Goal: Task Accomplishment & Management: Use online tool/utility

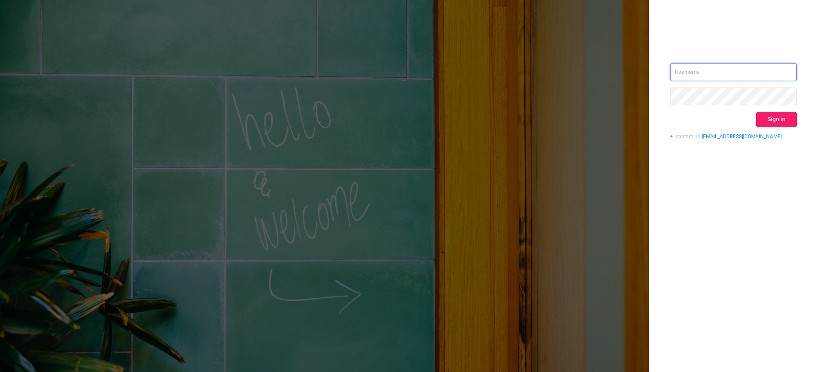
type input "[EMAIL_ADDRESS][DOMAIN_NAME]"
click at [773, 126] on button "Sign in" at bounding box center [776, 119] width 40 height 15
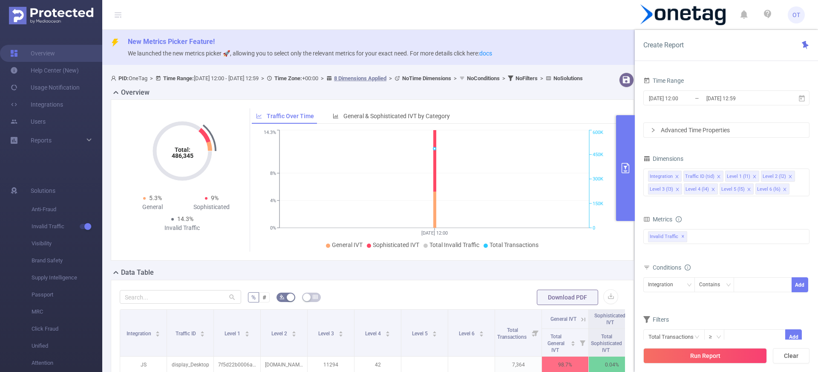
click at [619, 169] on button "primary" at bounding box center [625, 168] width 19 height 106
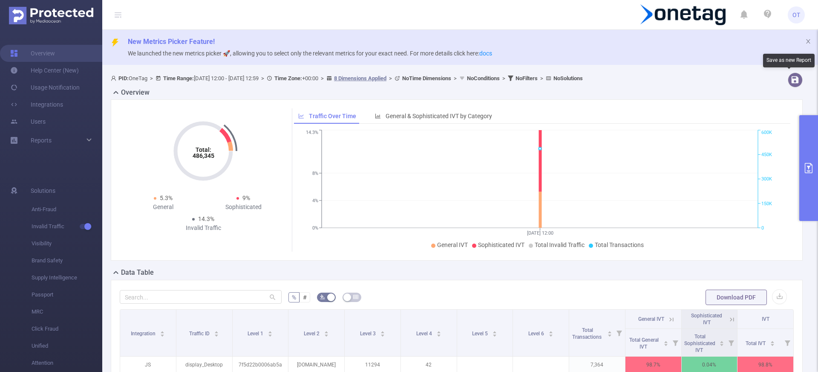
click at [810, 142] on button "primary" at bounding box center [808, 168] width 19 height 106
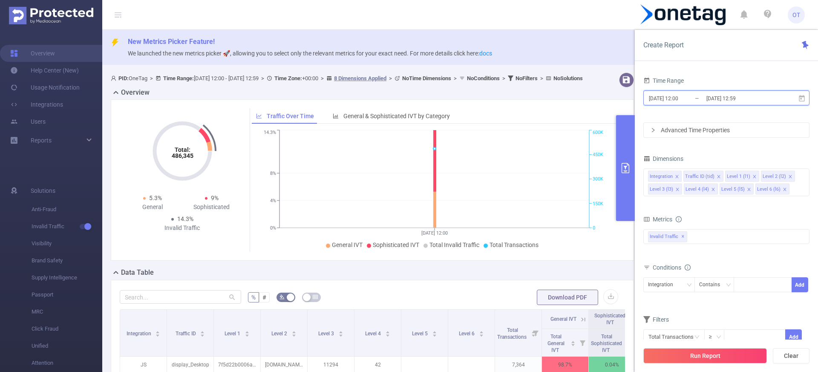
click at [798, 98] on icon at bounding box center [802, 99] width 8 height 8
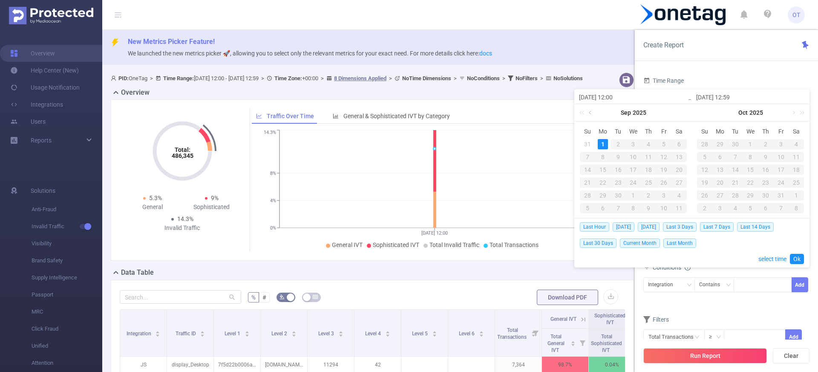
click at [592, 114] on link at bounding box center [591, 112] width 8 height 17
click at [664, 145] on div "1" at bounding box center [664, 144] width 10 height 10
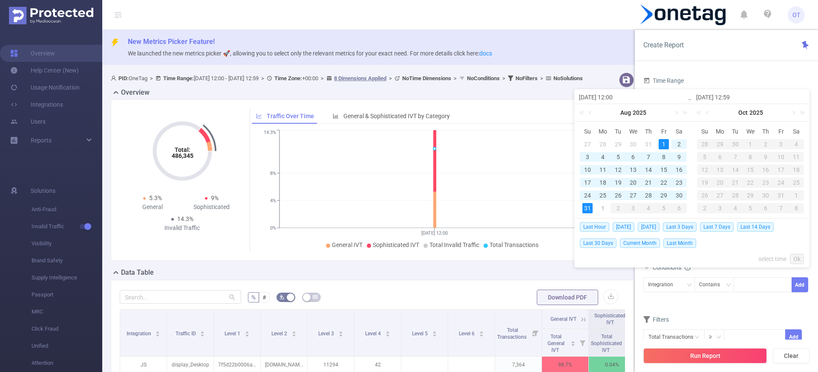
click at [590, 208] on div "31" at bounding box center [587, 208] width 10 height 10
type input "[DATE] 12:00"
type input "[DATE] 12:59"
type input "[DATE] 12:00"
type input "[DATE] 12:59"
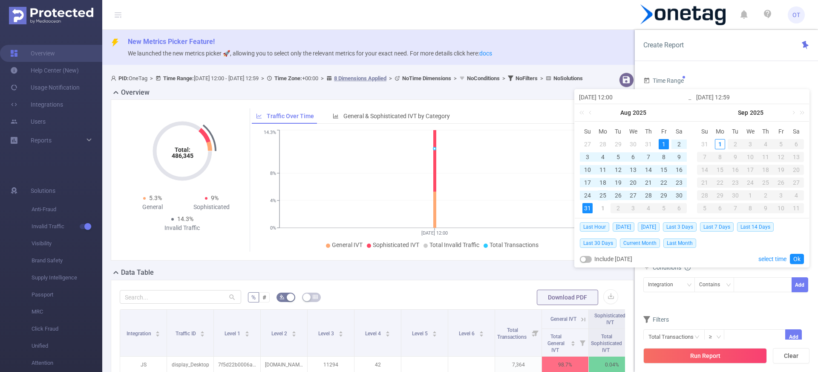
click at [603, 196] on div "25" at bounding box center [603, 195] width 10 height 10
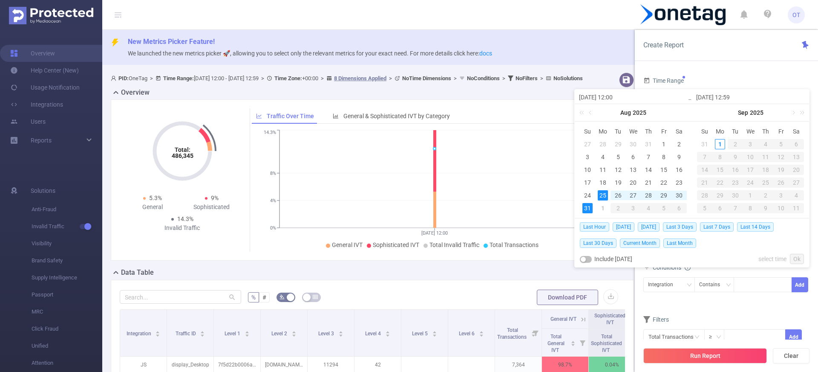
click at [592, 206] on div "31" at bounding box center [587, 208] width 10 height 10
type input "[DATE] 12:00"
click at [798, 258] on link "Ok" at bounding box center [797, 258] width 14 height 10
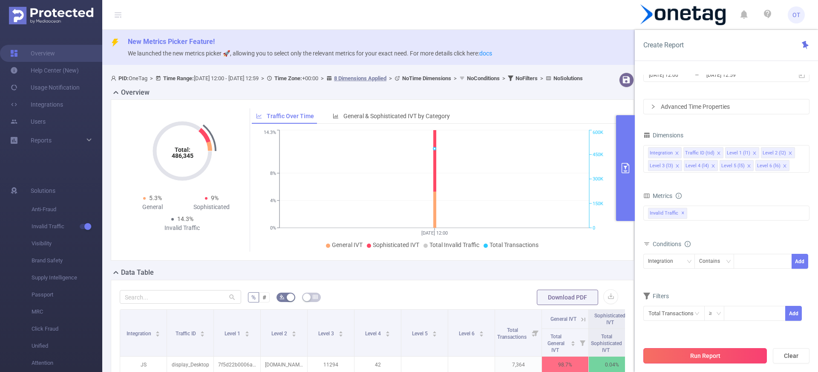
click at [715, 360] on button "Run Report" at bounding box center [705, 355] width 124 height 15
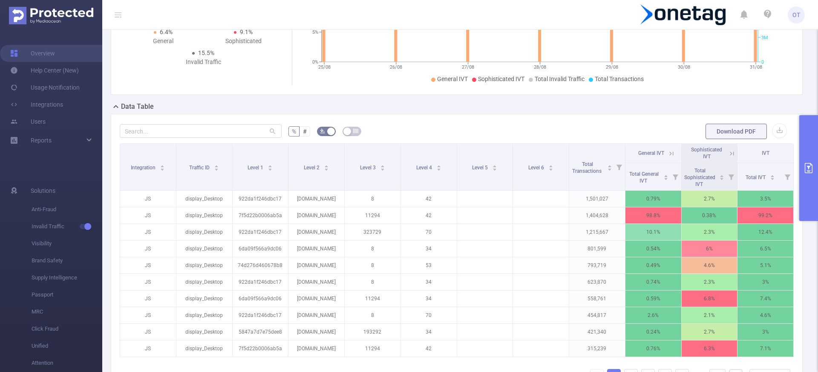
scroll to position [0, 2]
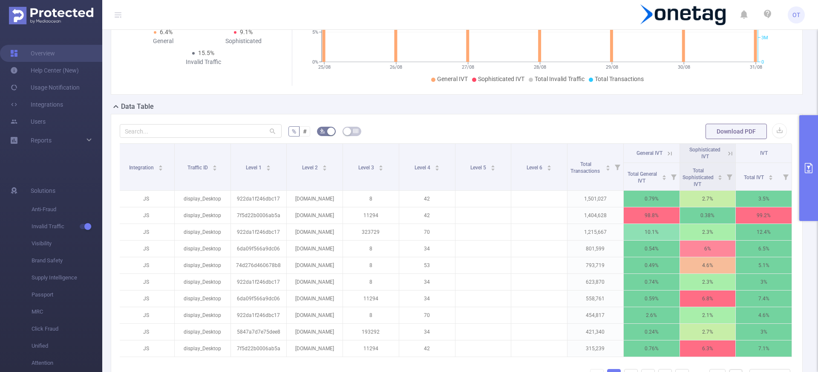
click at [666, 152] on icon at bounding box center [670, 154] width 8 height 8
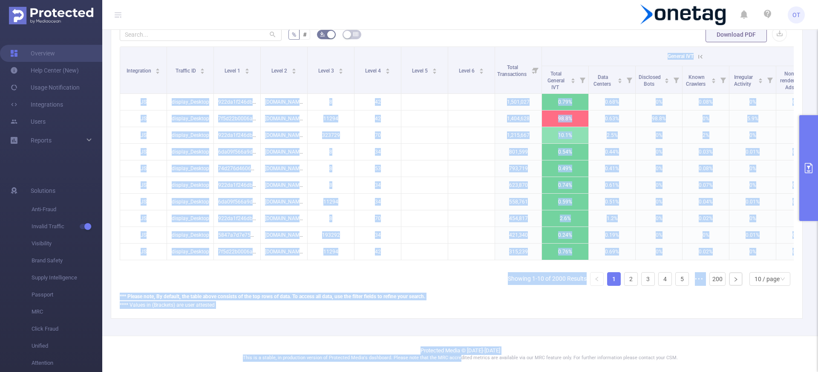
scroll to position [0, 8]
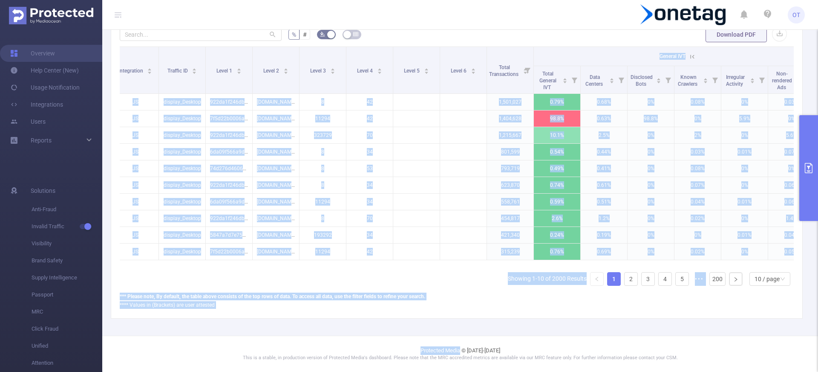
drag, startPoint x: 525, startPoint y: 367, endPoint x: 461, endPoint y: 353, distance: 65.5
click at [461, 353] on section "New Metrics Picker Feature! We launched the new metrics picker 🚀, allowing you …" at bounding box center [460, 186] width 716 height 372
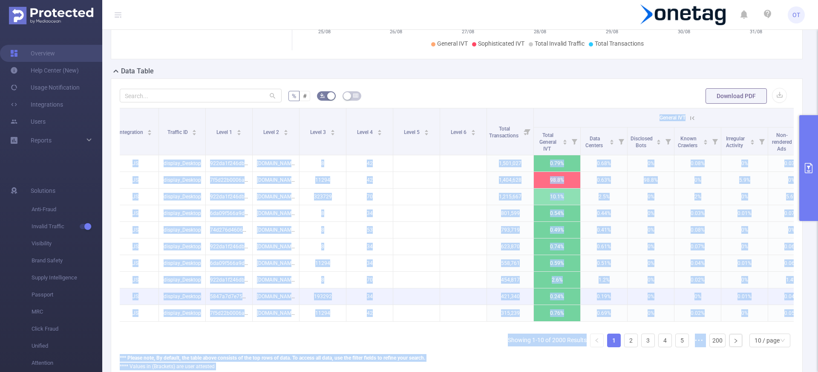
scroll to position [199, 0]
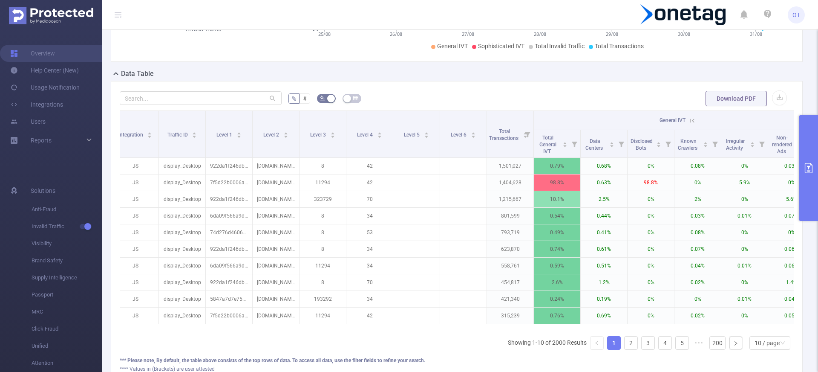
click at [692, 122] on icon at bounding box center [692, 121] width 8 height 8
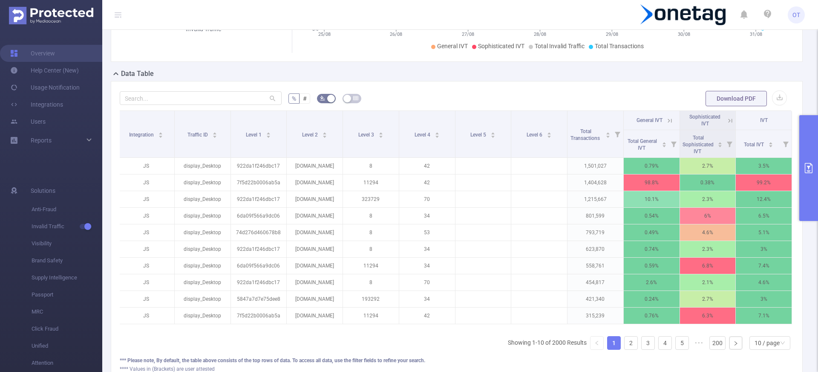
scroll to position [0, 2]
click at [625, 349] on link "2" at bounding box center [631, 342] width 13 height 13
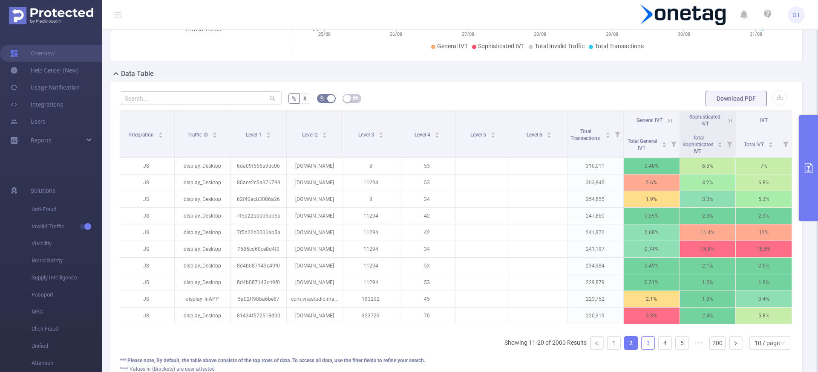
click at [645, 349] on li "3" at bounding box center [648, 343] width 14 height 14
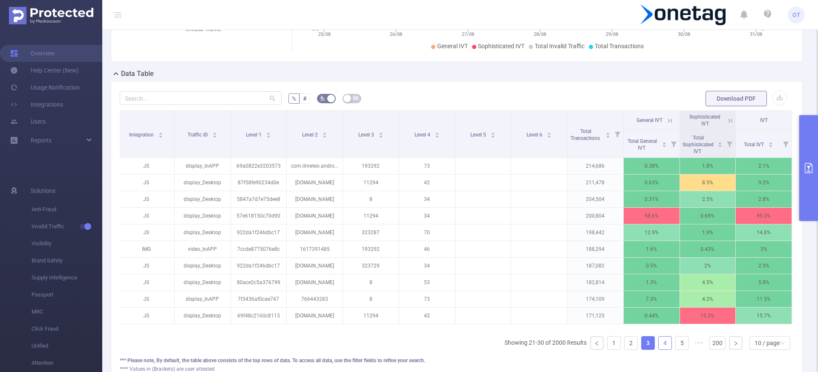
click at [661, 349] on link "4" at bounding box center [665, 342] width 13 height 13
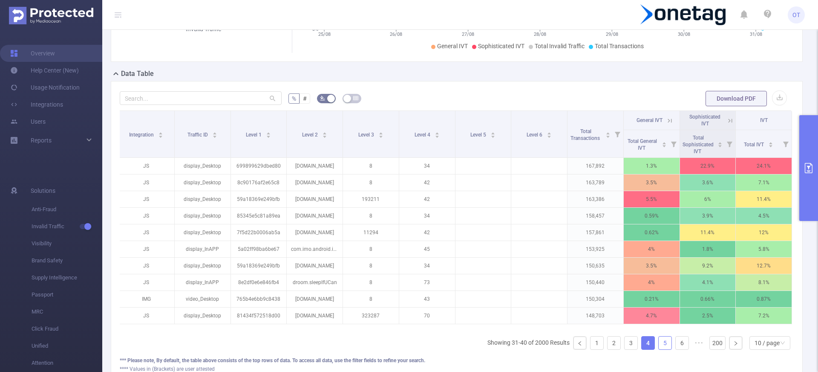
click at [659, 349] on link "5" at bounding box center [665, 342] width 13 height 13
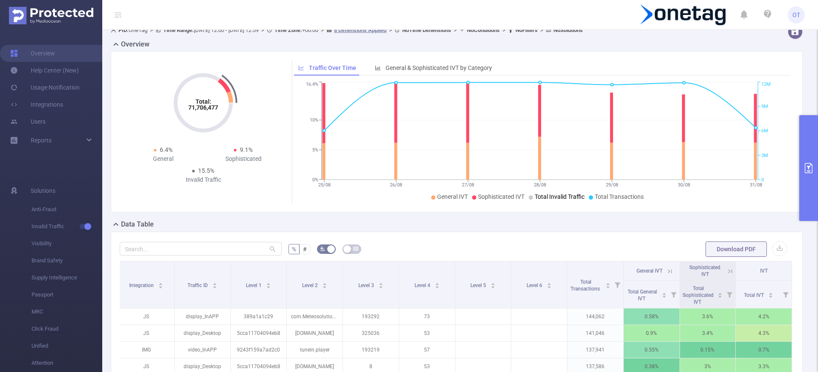
scroll to position [0, 0]
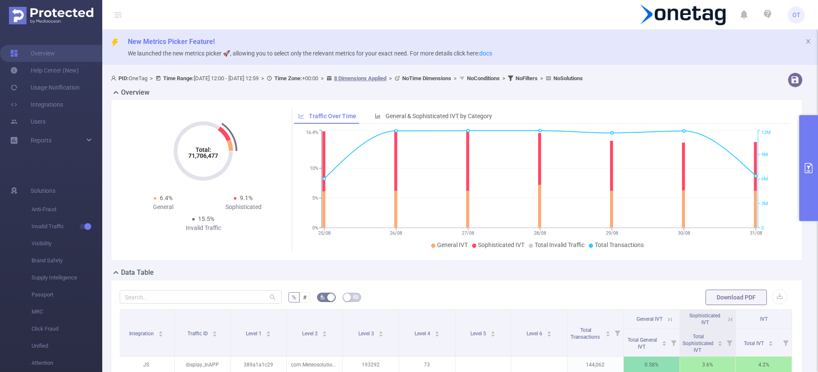
click at [809, 155] on button "primary" at bounding box center [808, 168] width 19 height 106
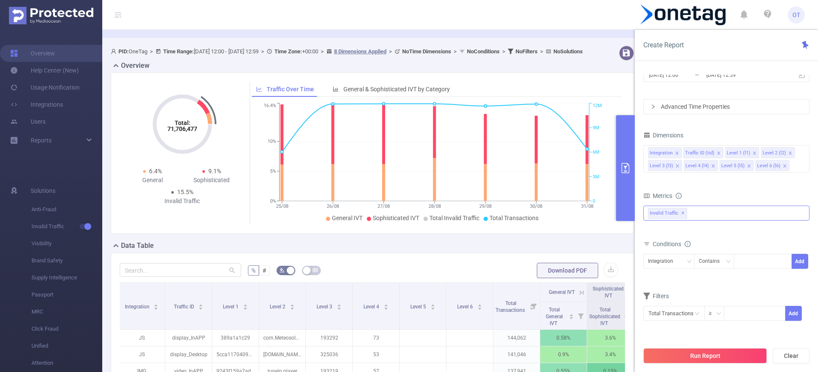
scroll to position [27, 0]
click at [487, 252] on div "Data Table" at bounding box center [376, 246] width 530 height 12
click at [623, 190] on button "primary" at bounding box center [625, 168] width 19 height 106
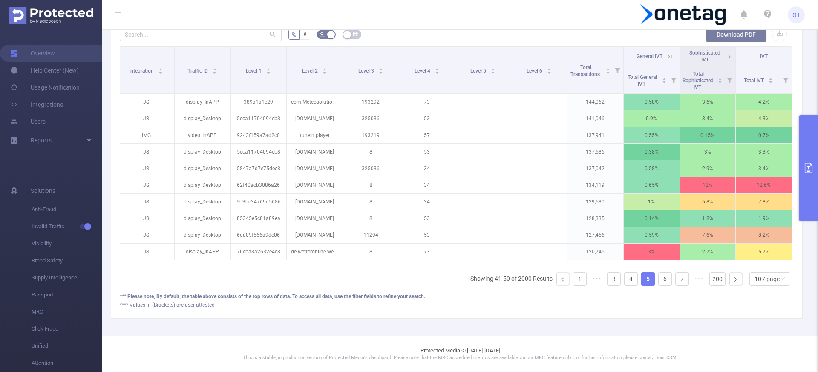
scroll to position [269, 0]
click at [659, 278] on link "6" at bounding box center [665, 278] width 13 height 13
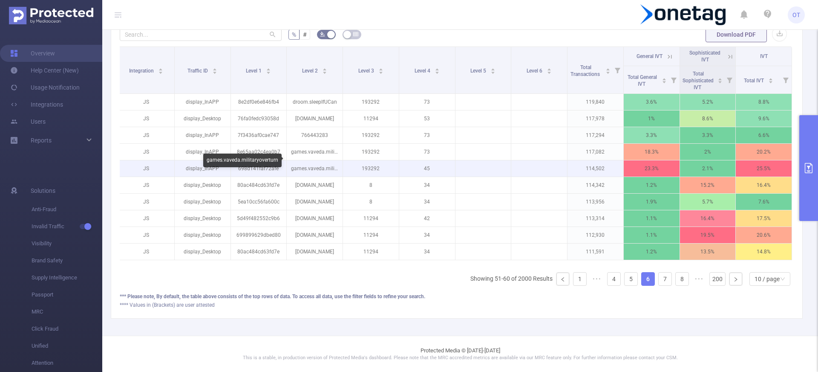
click at [325, 161] on p "games.vaveda.militaryoverturn" at bounding box center [315, 168] width 56 height 16
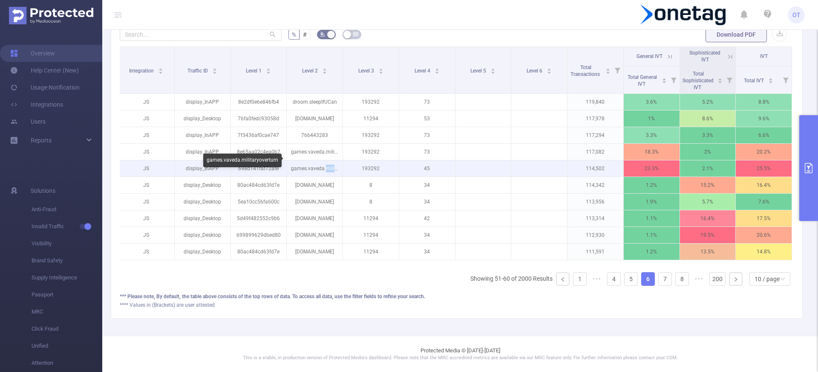
click at [325, 161] on p "games.vaveda.militaryoverturn" at bounding box center [315, 168] width 56 height 16
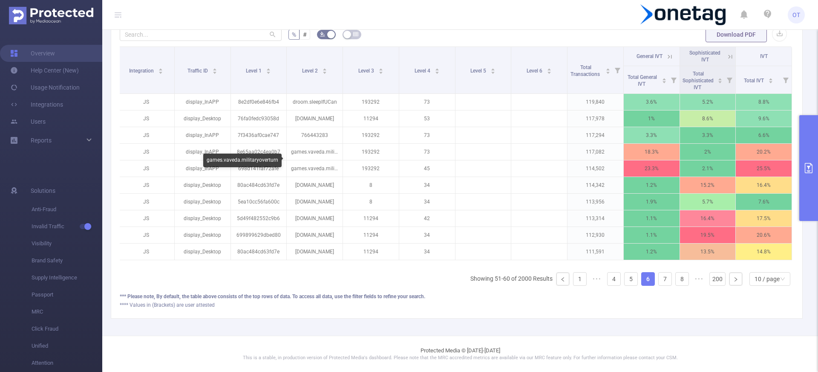
click at [264, 161] on div "games.vaveda.militaryoverturn" at bounding box center [242, 160] width 78 height 14
copy div "games.vaveda.militaryoverturn"
click at [658, 281] on li "7" at bounding box center [665, 279] width 14 height 14
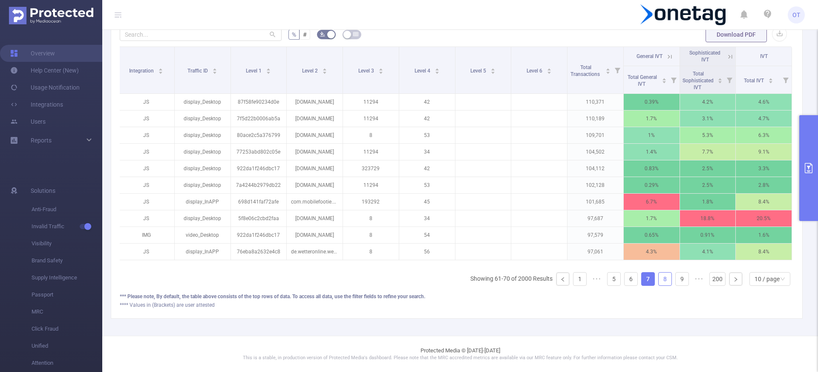
click at [659, 280] on link "8" at bounding box center [665, 278] width 13 height 13
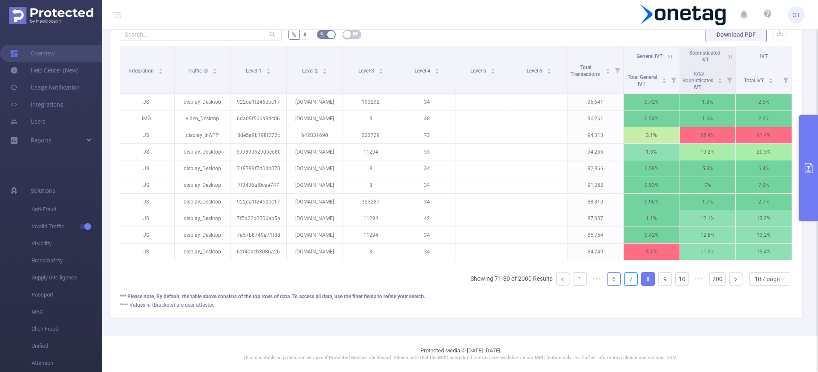
click at [627, 279] on link "7" at bounding box center [631, 278] width 13 height 13
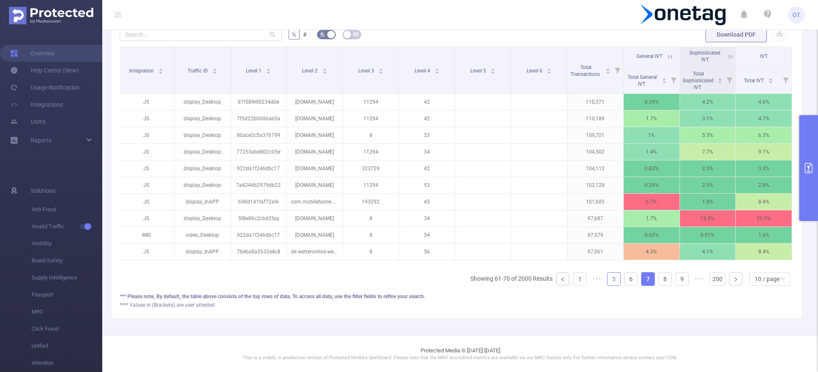
click at [611, 280] on link "5" at bounding box center [614, 278] width 13 height 13
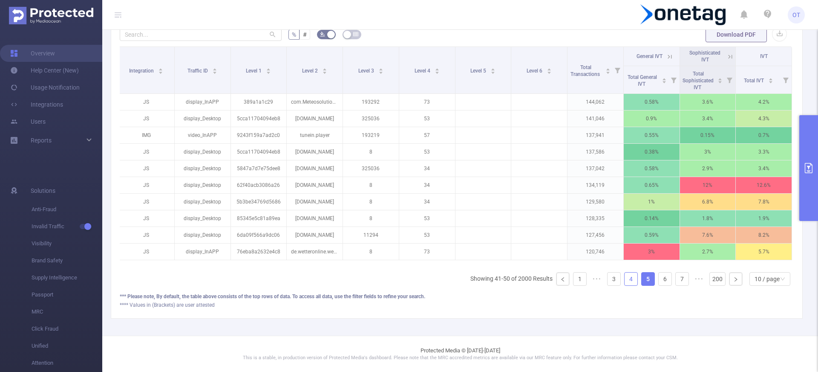
click at [625, 279] on link "4" at bounding box center [631, 278] width 13 height 13
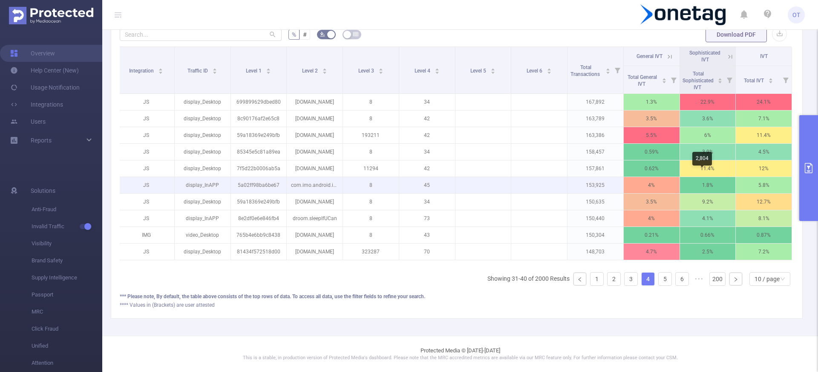
scroll to position [253, 0]
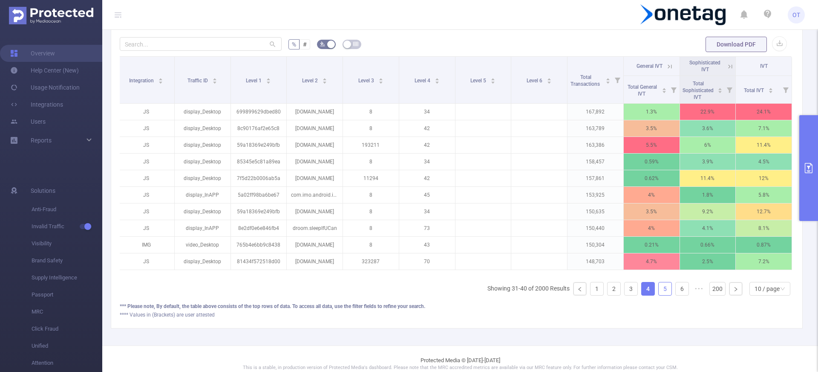
click at [659, 293] on link "5" at bounding box center [665, 288] width 13 height 13
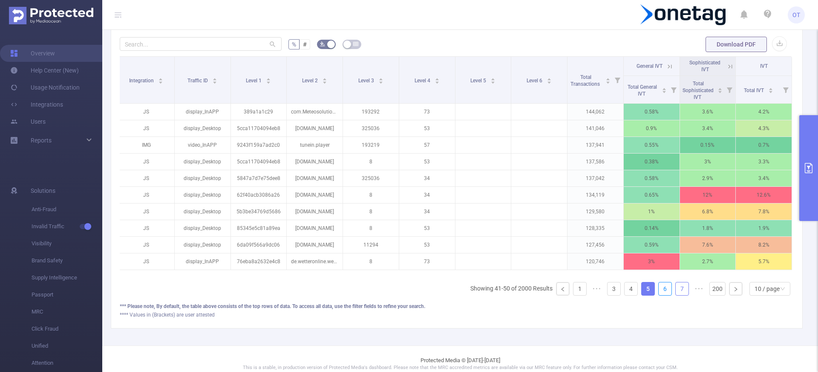
click at [659, 294] on link "6" at bounding box center [665, 288] width 13 height 13
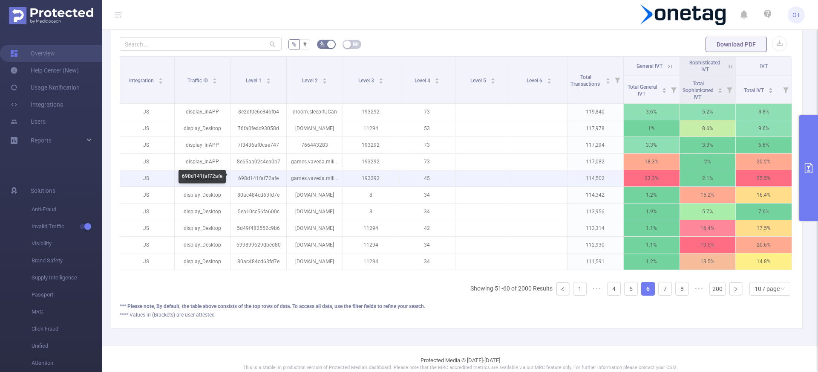
click at [255, 177] on p "698d141faf72afe" at bounding box center [259, 178] width 56 height 16
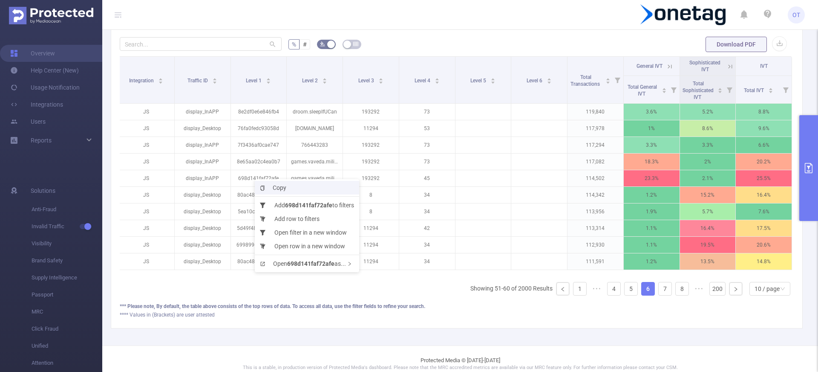
click at [279, 187] on span "Copy" at bounding box center [273, 187] width 26 height 7
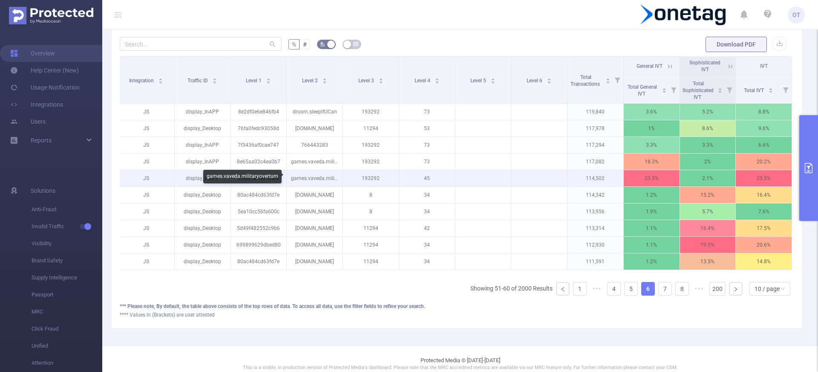
click at [319, 177] on p "games.vaveda.militaryoverturn" at bounding box center [315, 178] width 56 height 16
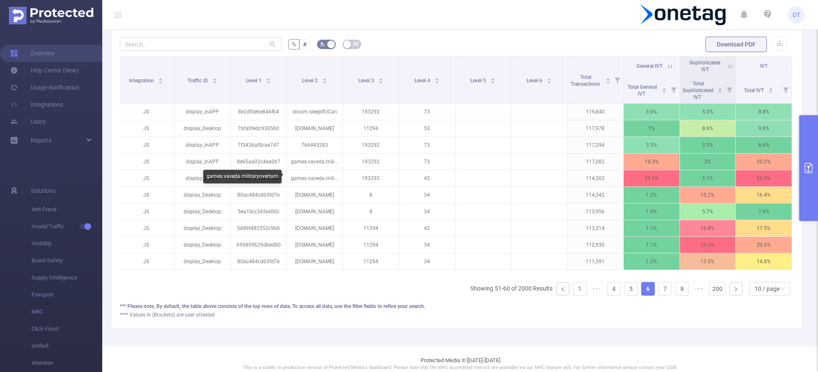
click at [253, 176] on div "games.vaveda.militaryoverturn" at bounding box center [242, 177] width 78 height 14
copy div "games.vaveda.militaryoverturn"
click at [666, 66] on icon at bounding box center [670, 67] width 8 height 8
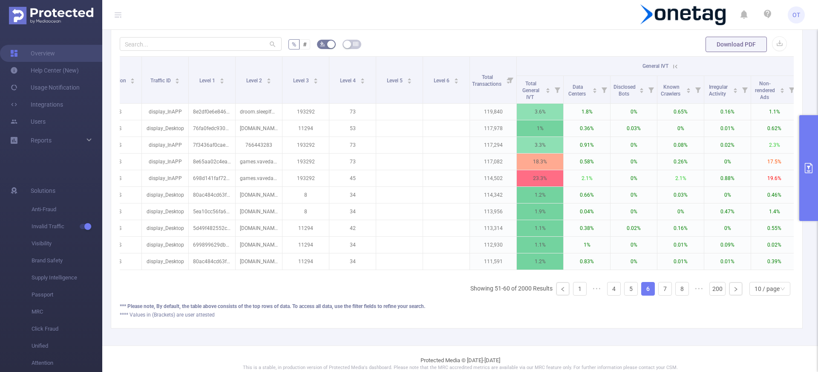
scroll to position [0, 0]
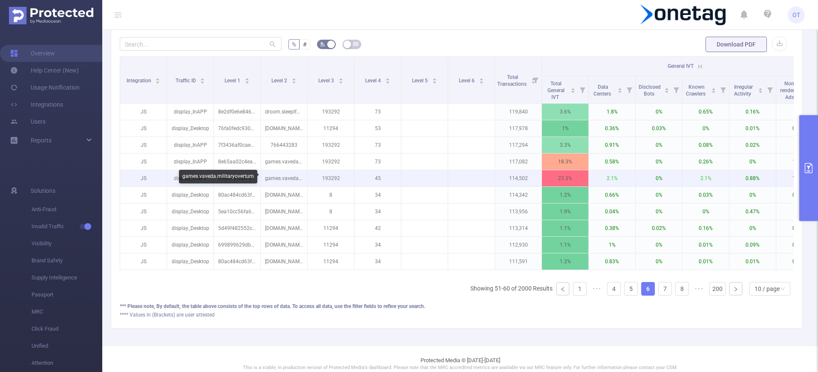
click at [281, 179] on p "games.vaveda.militaryoverturn" at bounding box center [284, 178] width 46 height 16
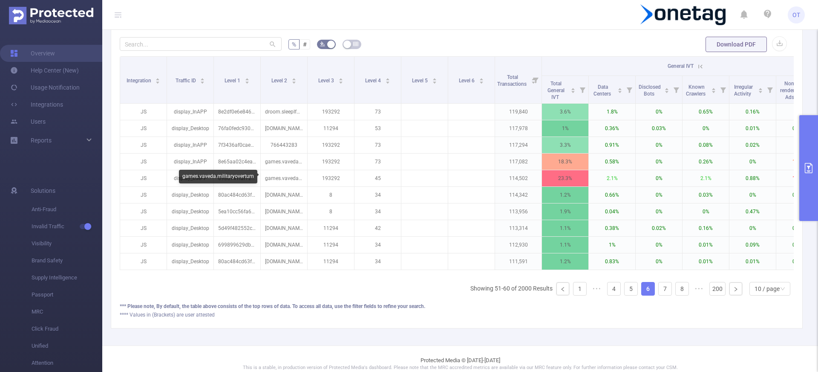
click at [224, 176] on div "games.vaveda.militaryoverturn" at bounding box center [218, 177] width 78 height 14
copy div "games.vaveda.militaryoverturn"
click at [659, 295] on link "7" at bounding box center [665, 288] width 13 height 13
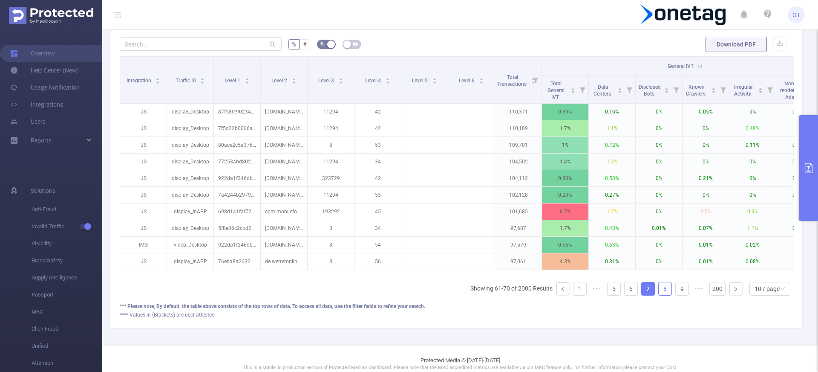
click at [659, 295] on link "8" at bounding box center [665, 288] width 13 height 13
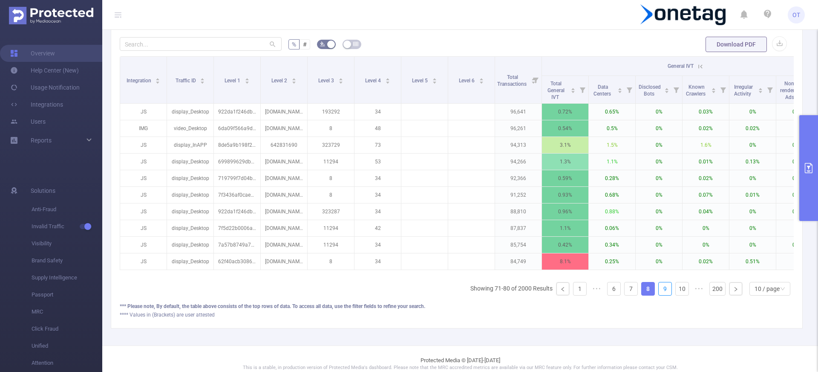
click at [659, 295] on link "9" at bounding box center [665, 288] width 13 height 13
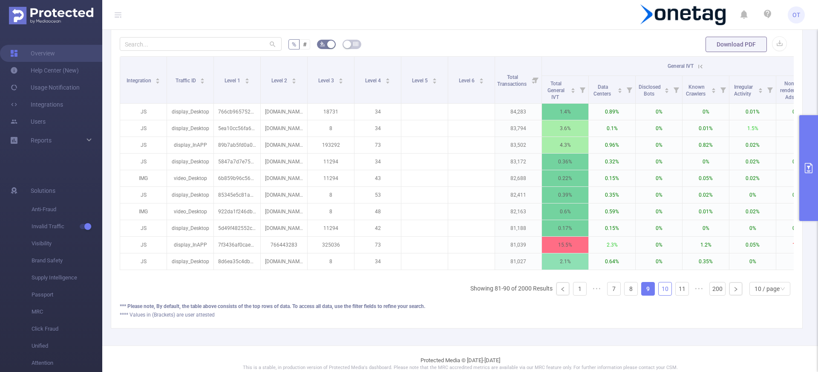
click at [659, 295] on link "10" at bounding box center [665, 288] width 13 height 13
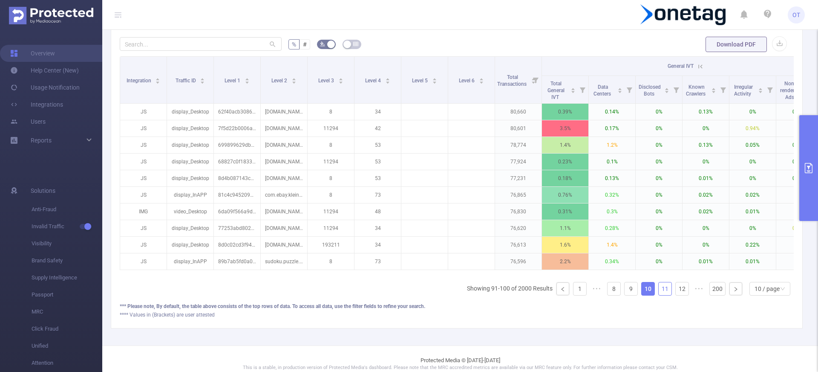
click at [659, 295] on link "11" at bounding box center [665, 288] width 13 height 13
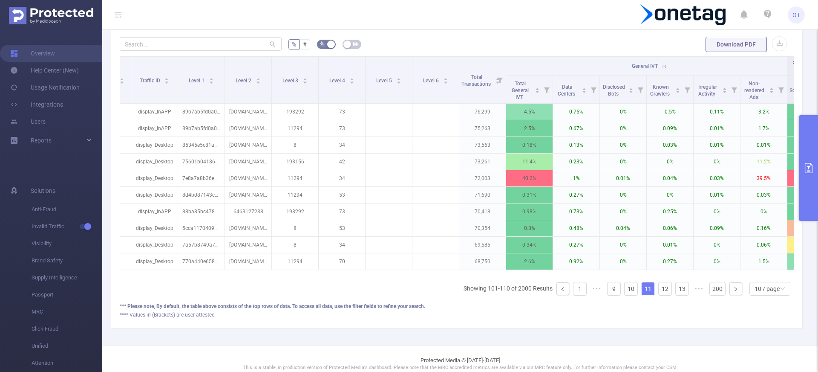
scroll to position [0, 35]
click at [660, 291] on link "12" at bounding box center [665, 288] width 13 height 13
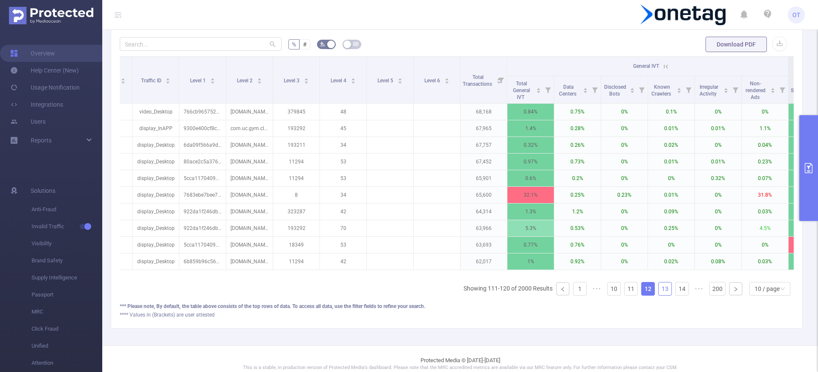
click at [660, 295] on link "13" at bounding box center [665, 288] width 13 height 13
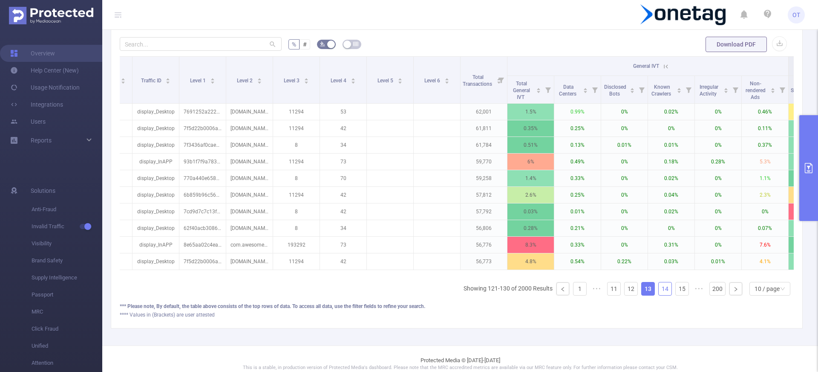
click at [662, 295] on li "14" at bounding box center [665, 289] width 14 height 14
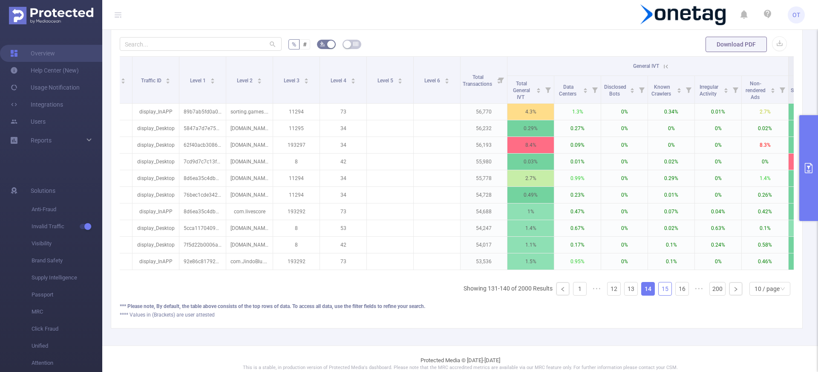
click at [662, 295] on link "15" at bounding box center [665, 288] width 13 height 13
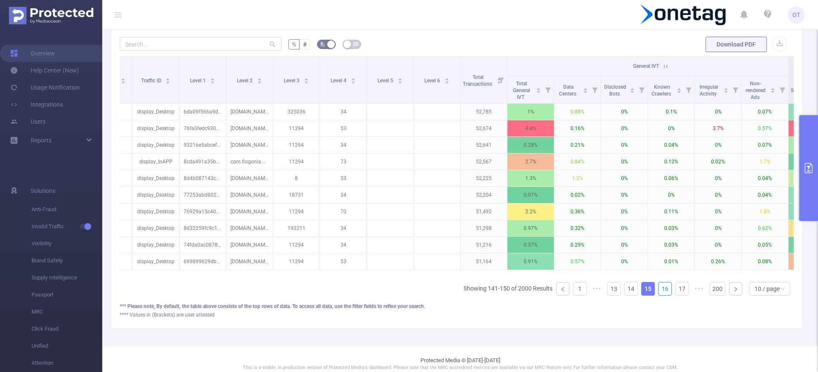
click at [662, 295] on link "16" at bounding box center [665, 288] width 13 height 13
